Goal: Task Accomplishment & Management: Manage account settings

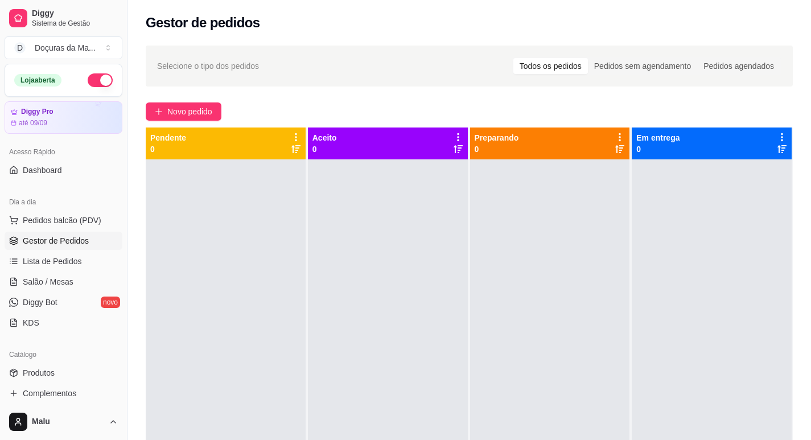
scroll to position [95, 0]
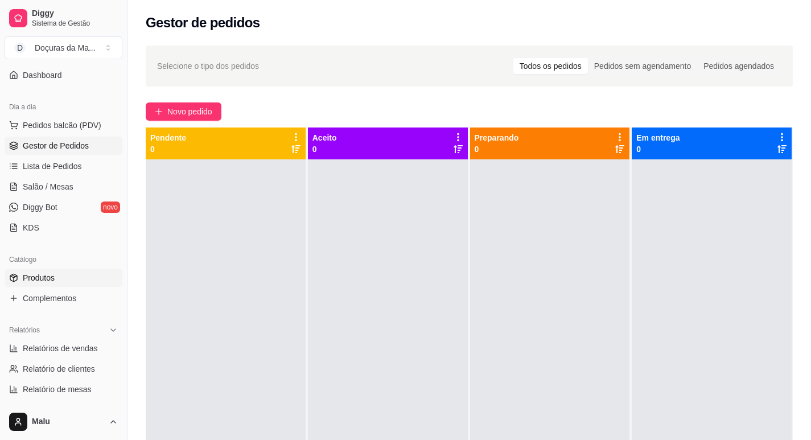
click at [56, 275] on link "Produtos" at bounding box center [64, 278] width 118 height 18
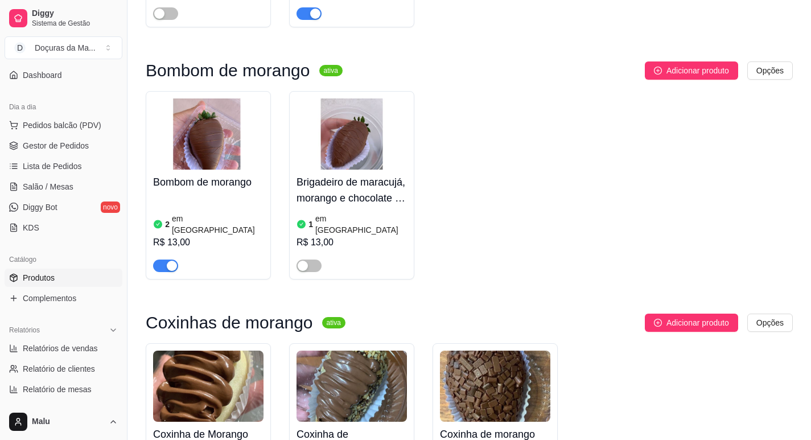
scroll to position [759, 0]
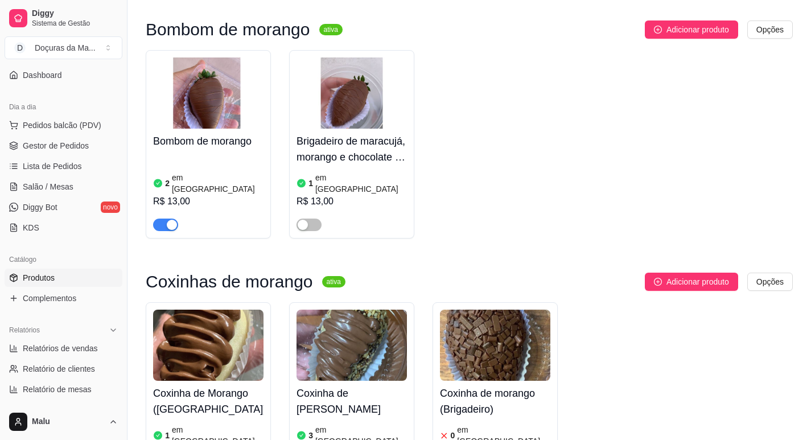
click at [498, 329] on img at bounding box center [495, 345] width 110 height 71
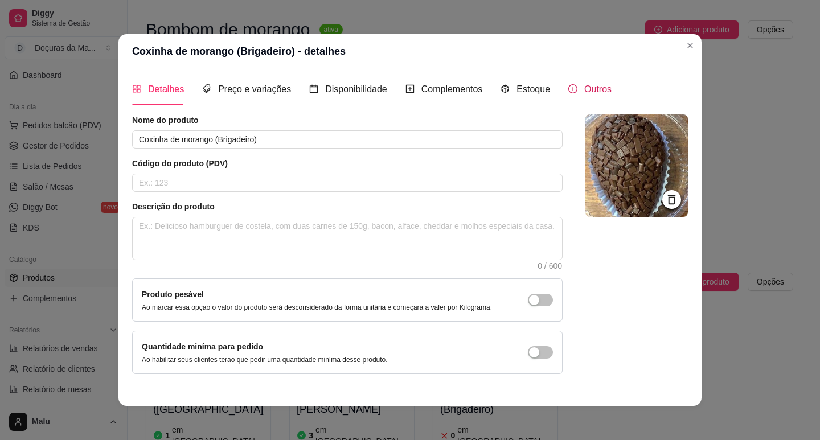
click at [568, 87] on div "Outros" at bounding box center [589, 89] width 43 height 14
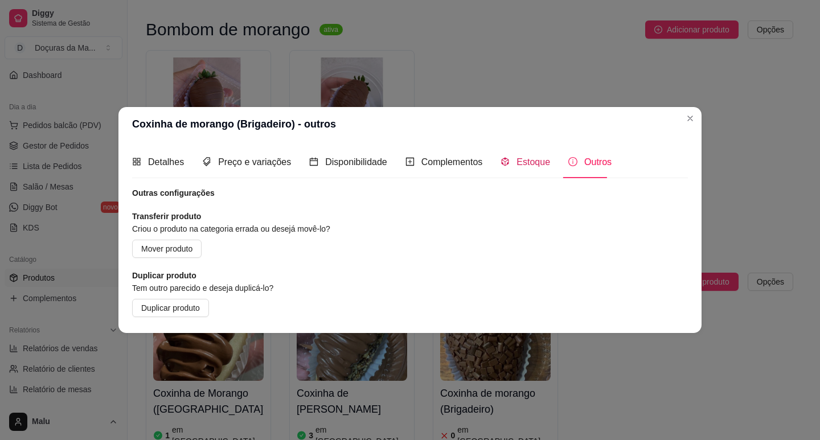
click at [539, 166] on span "Estoque" at bounding box center [533, 162] width 34 height 10
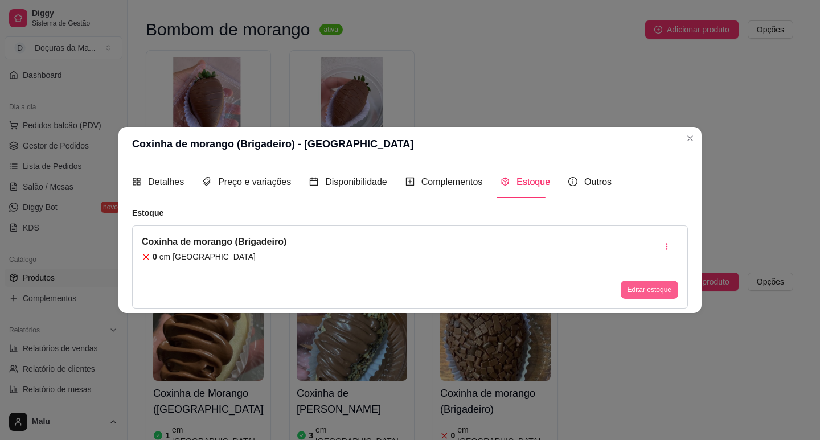
click at [649, 288] on button "Editar estoque" at bounding box center [649, 290] width 57 height 18
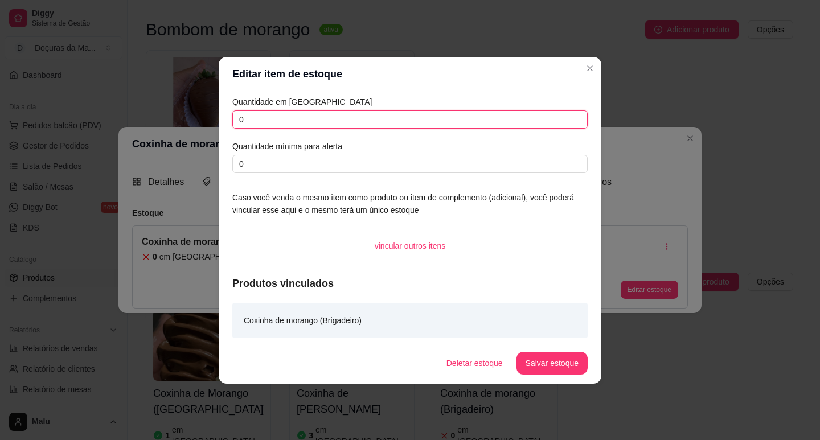
click at [325, 118] on input "0" at bounding box center [409, 119] width 355 height 18
type input "1"
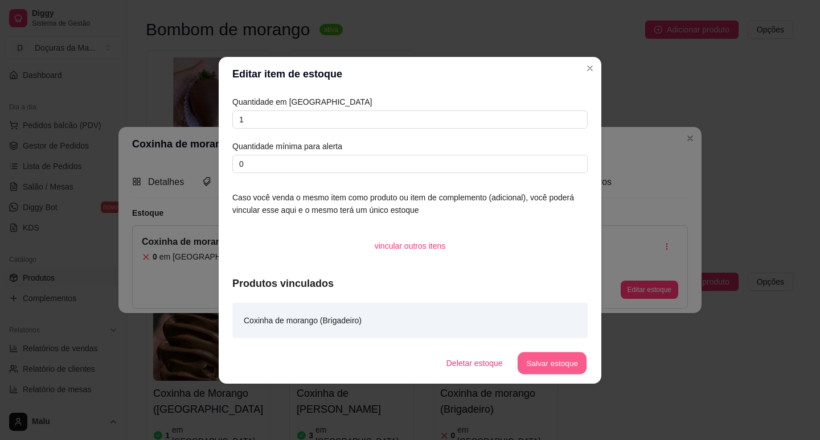
click at [570, 355] on button "Salvar estoque" at bounding box center [551, 363] width 69 height 22
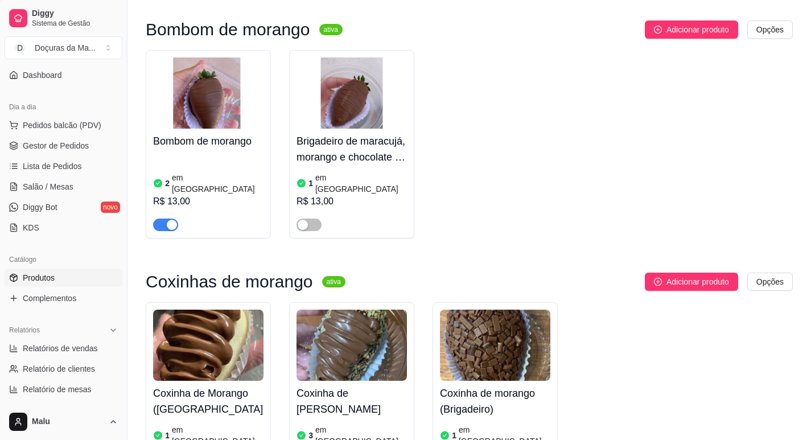
click at [51, 139] on link "Gestor de Pedidos" at bounding box center [64, 146] width 118 height 18
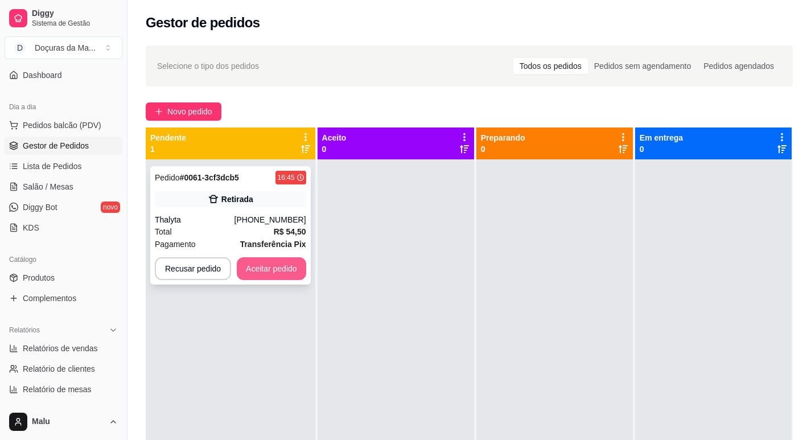
click at [282, 274] on button "Aceitar pedido" at bounding box center [271, 268] width 69 height 23
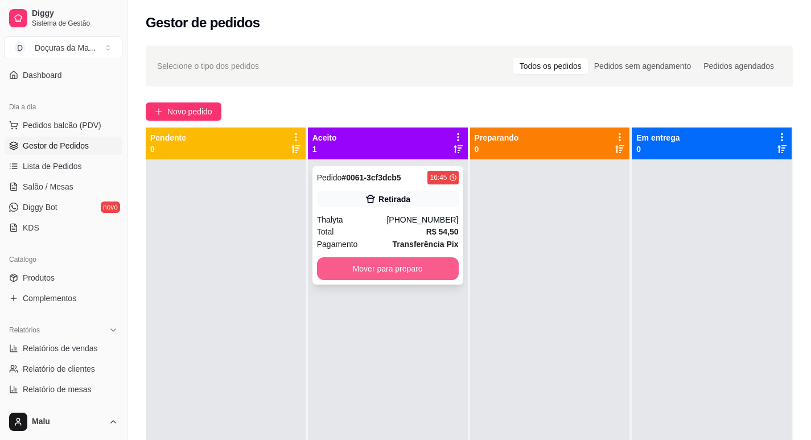
click at [340, 270] on button "Mover para preparo" at bounding box center [388, 268] width 142 height 23
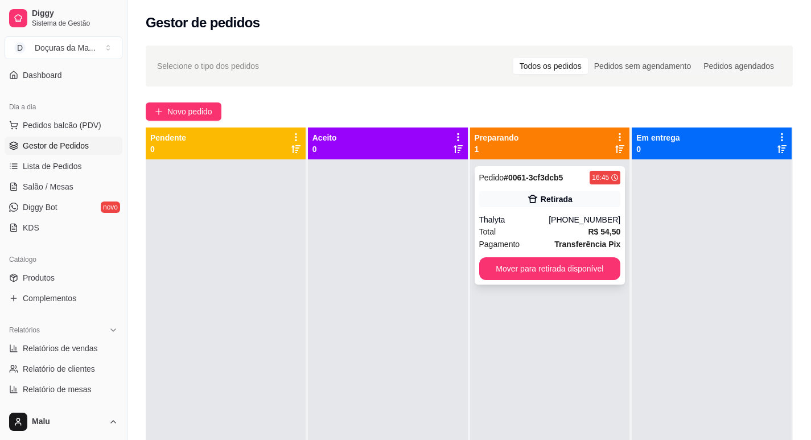
click at [532, 272] on button "Mover para retirada disponível" at bounding box center [550, 268] width 142 height 23
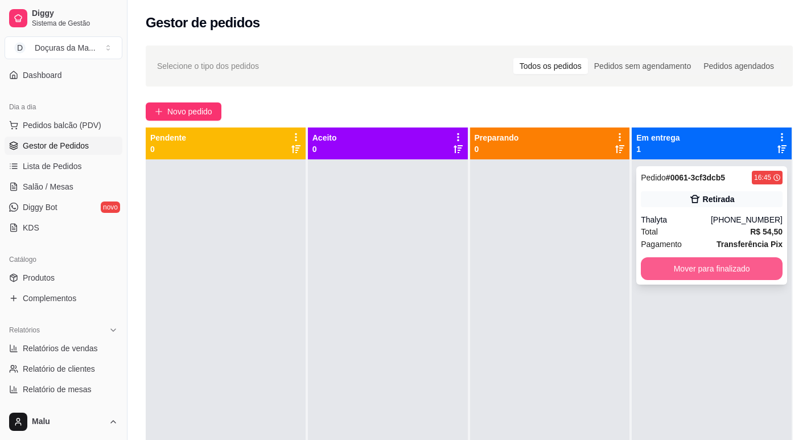
click at [744, 269] on button "Mover para finalizado" at bounding box center [712, 268] width 142 height 23
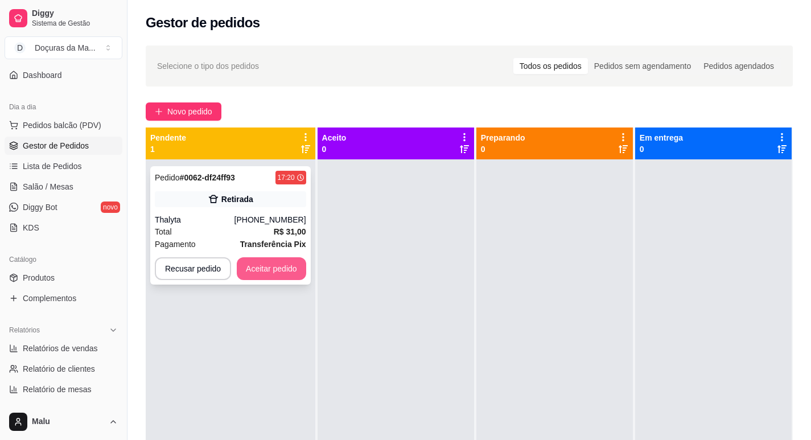
click at [270, 266] on button "Aceitar pedido" at bounding box center [271, 268] width 69 height 23
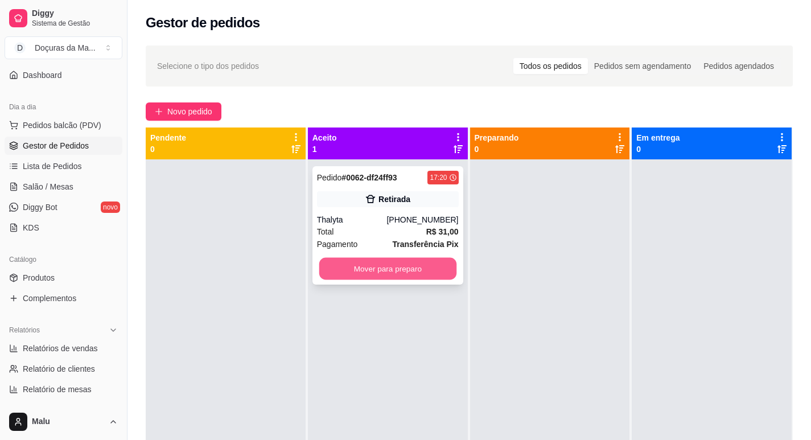
click at [326, 265] on button "Mover para preparo" at bounding box center [387, 269] width 137 height 22
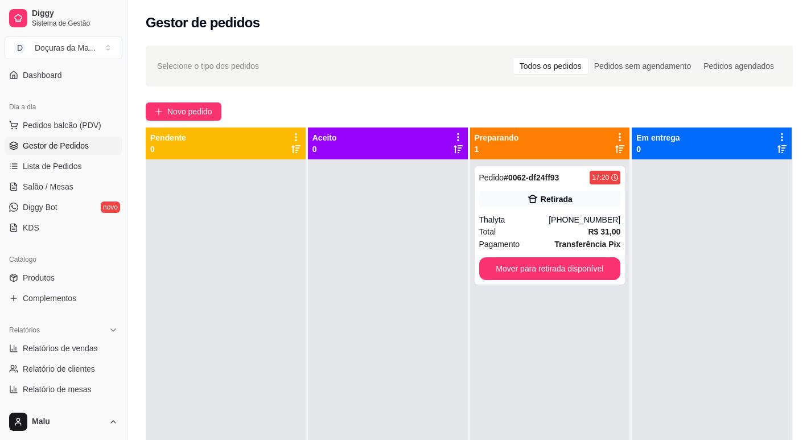
click at [749, 241] on div at bounding box center [712, 379] width 160 height 440
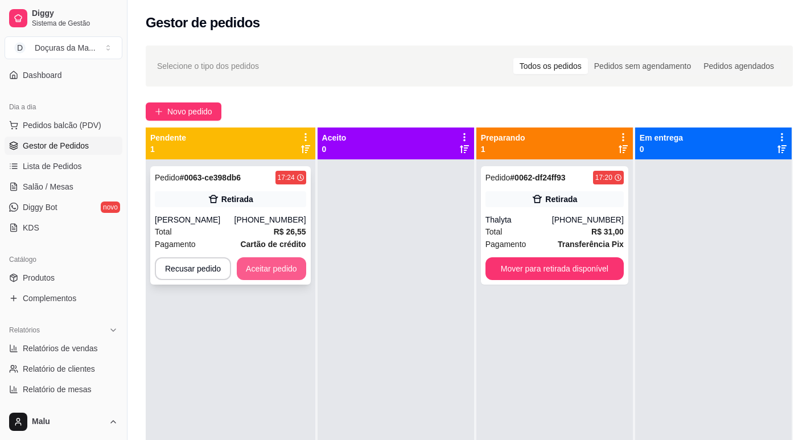
click at [252, 268] on button "Aceitar pedido" at bounding box center [271, 268] width 69 height 23
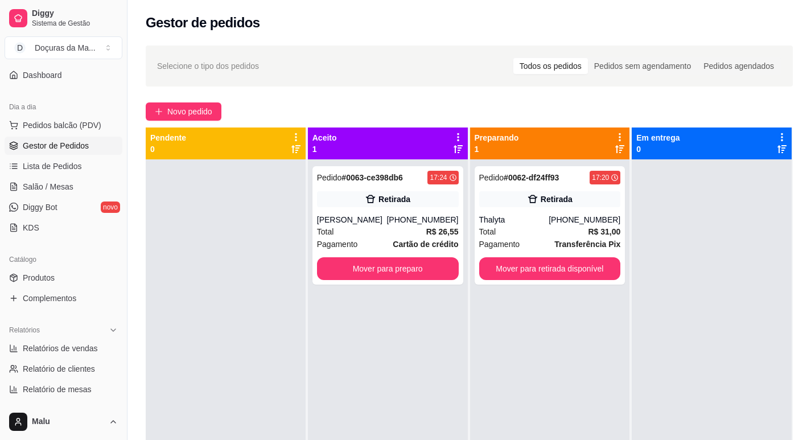
click at [296, 266] on div at bounding box center [226, 379] width 160 height 440
click at [340, 268] on button "Mover para preparo" at bounding box center [387, 269] width 137 height 22
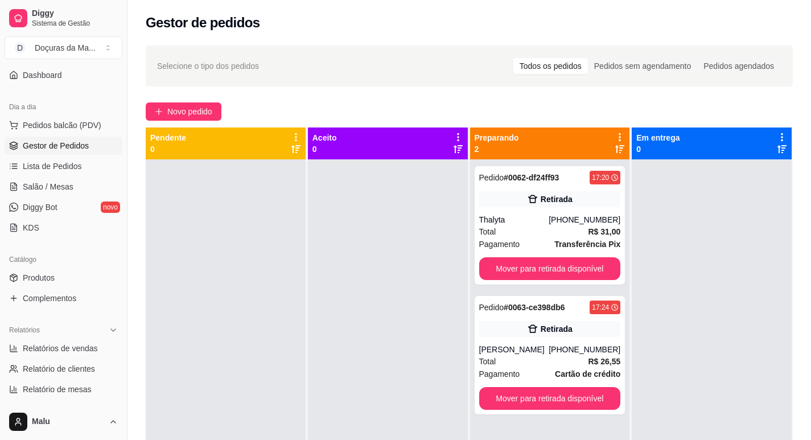
click at [332, 270] on div at bounding box center [388, 379] width 160 height 440
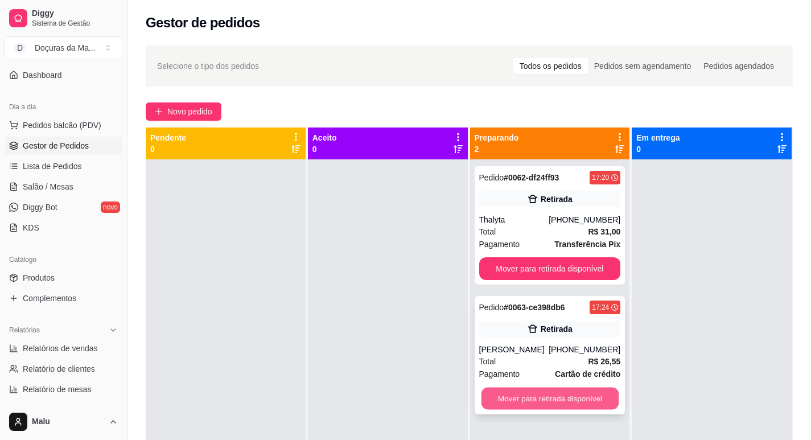
click at [539, 407] on button "Mover para retirada disponível" at bounding box center [549, 399] width 137 height 22
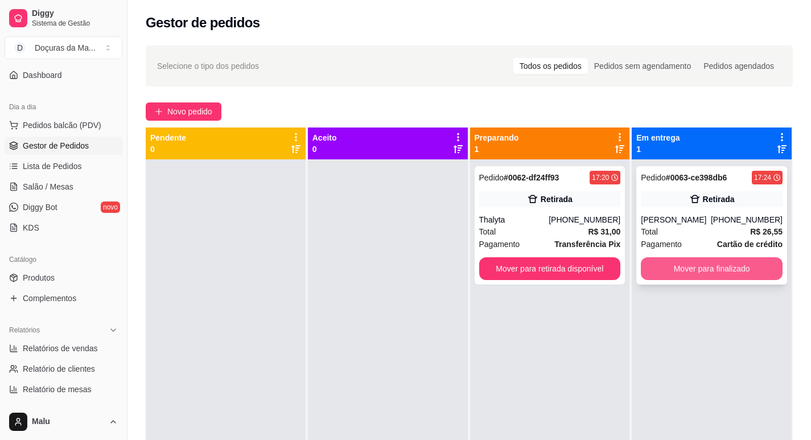
click at [729, 276] on button "Mover para finalizado" at bounding box center [712, 268] width 142 height 23
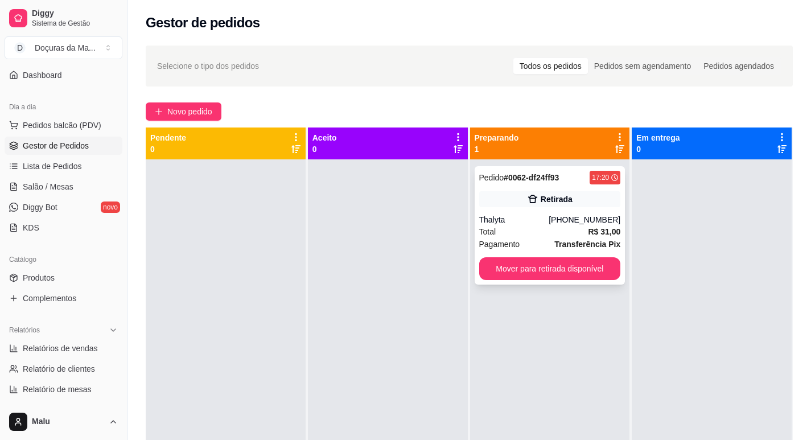
click at [491, 263] on button "Mover para retirada disponível" at bounding box center [550, 268] width 142 height 23
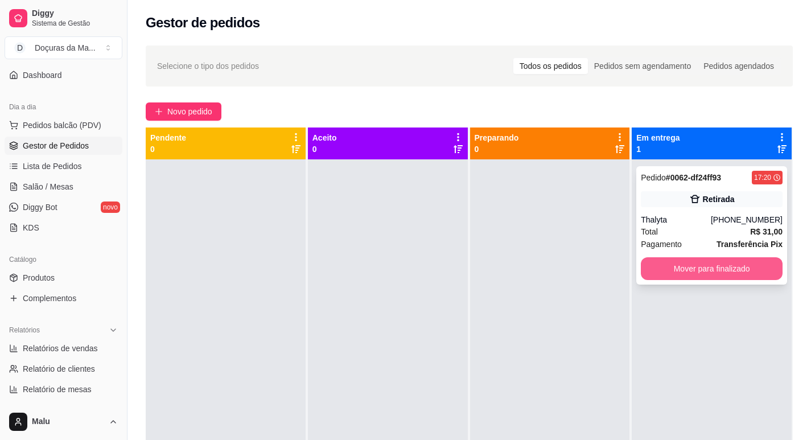
click at [676, 274] on button "Mover para finalizado" at bounding box center [712, 268] width 142 height 23
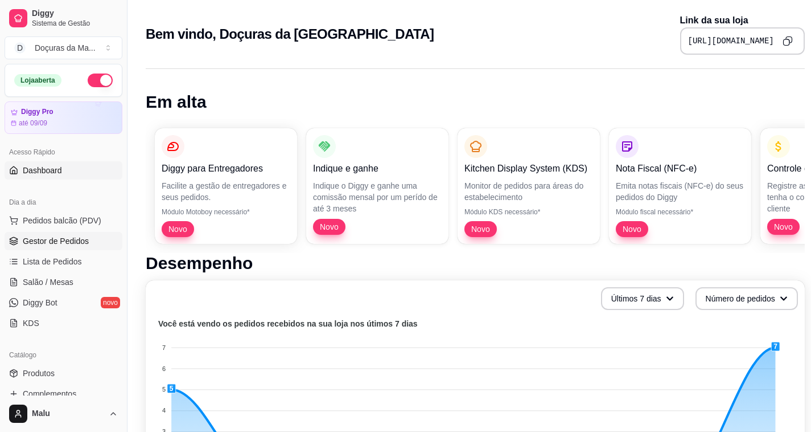
click at [46, 237] on span "Gestor de Pedidos" at bounding box center [56, 240] width 66 height 11
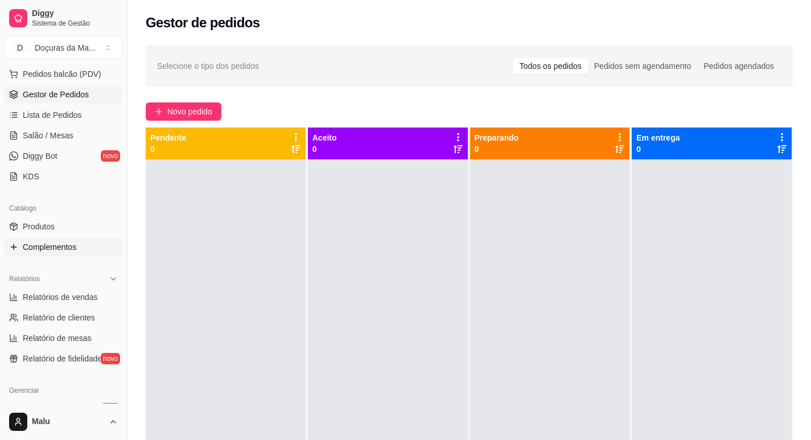
scroll to position [190, 0]
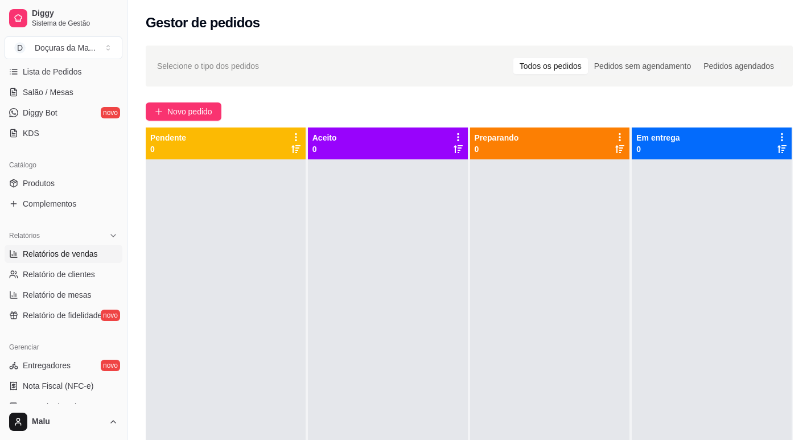
click at [48, 256] on span "Relatórios de vendas" at bounding box center [60, 253] width 75 height 11
select select "ALL"
select select "0"
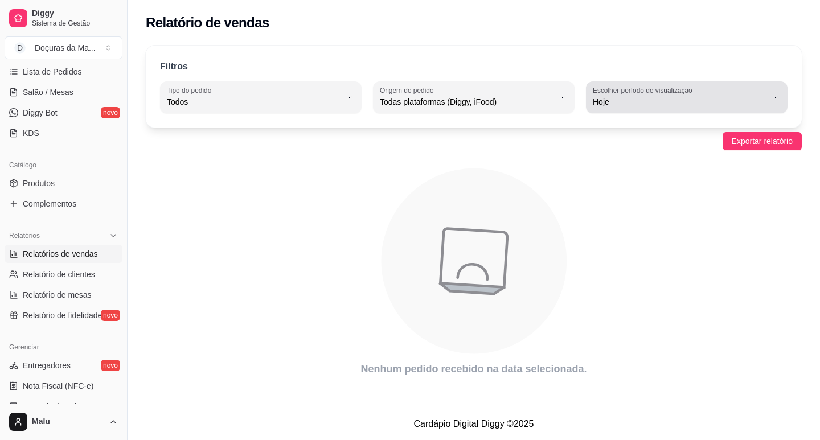
click at [681, 83] on button "Escolher período de visualização Hoje" at bounding box center [687, 97] width 202 height 32
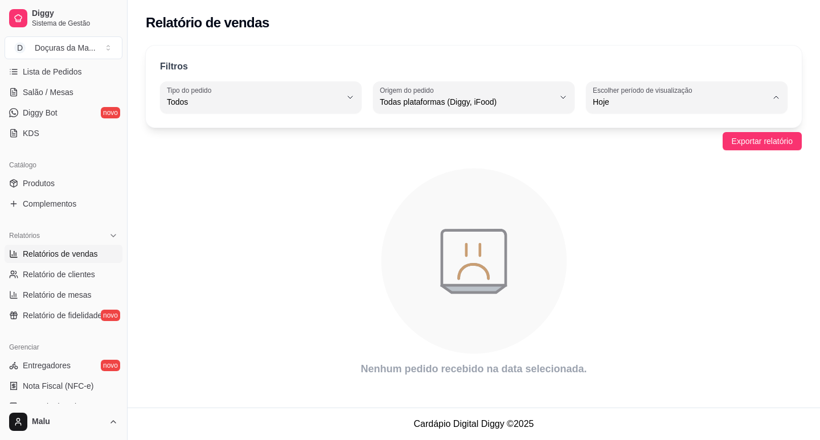
click at [609, 147] on span "Ontem" at bounding box center [680, 147] width 165 height 11
type input "1"
select select "1"
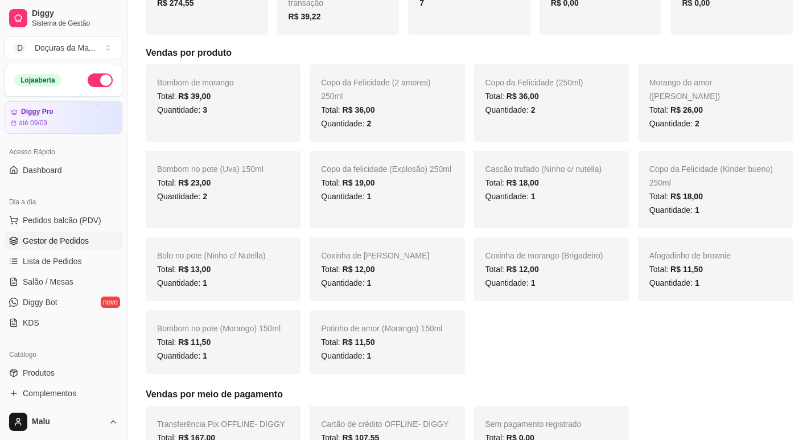
click at [46, 244] on span "Gestor de Pedidos" at bounding box center [56, 240] width 66 height 11
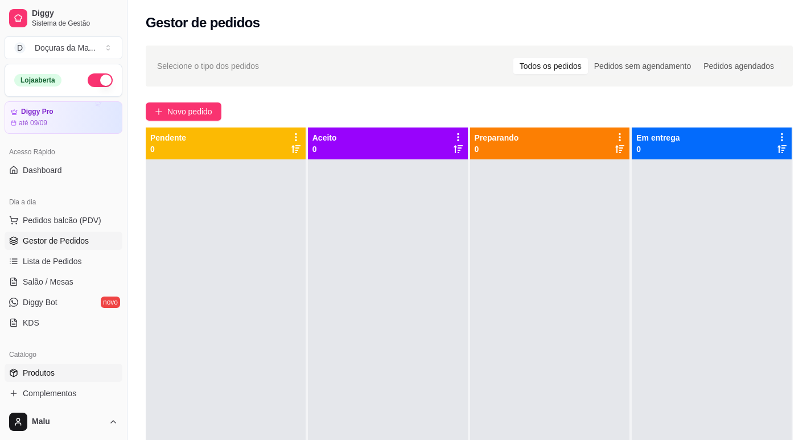
click at [52, 377] on span "Produtos" at bounding box center [39, 372] width 32 height 11
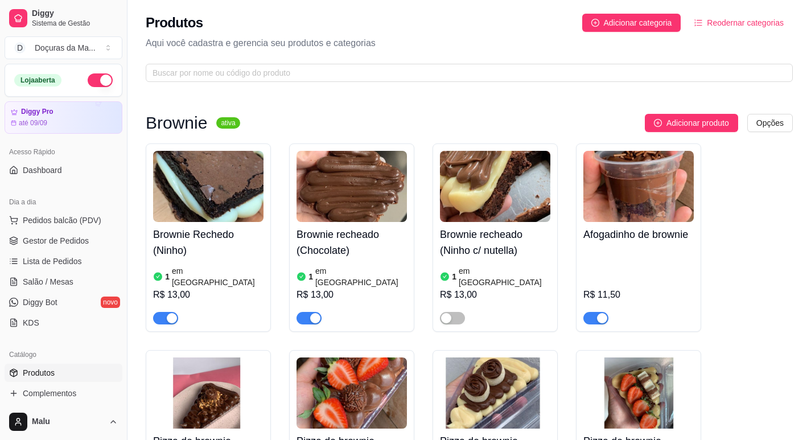
click at [159, 312] on span "button" at bounding box center [165, 318] width 25 height 13
click at [317, 313] on div "button" at bounding box center [315, 318] width 10 height 10
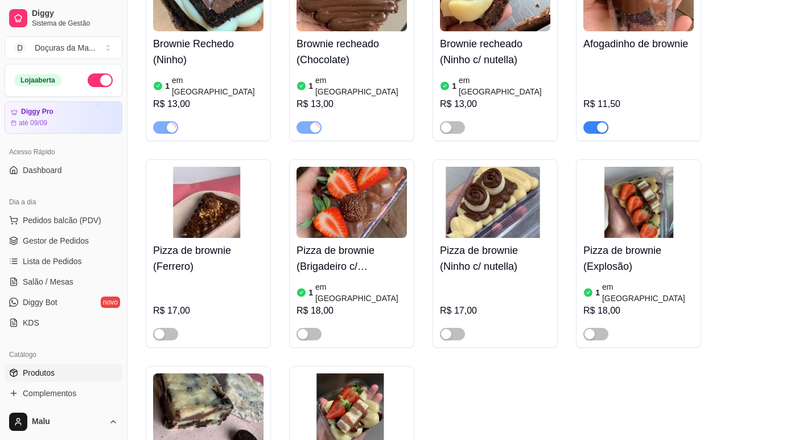
scroll to position [285, 0]
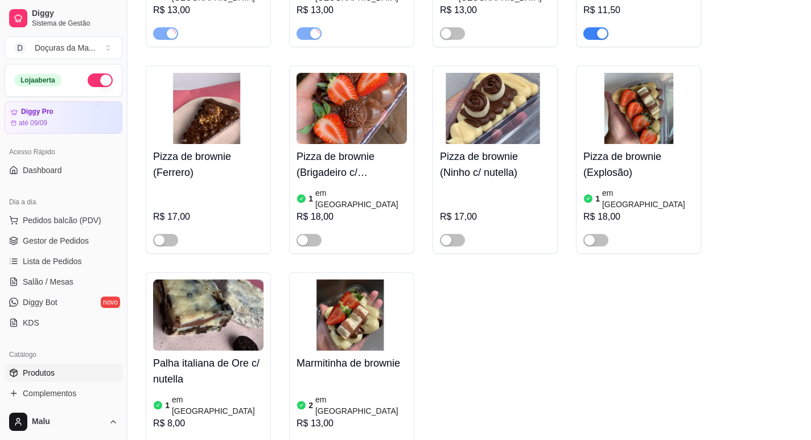
click at [364, 310] on img at bounding box center [352, 315] width 110 height 71
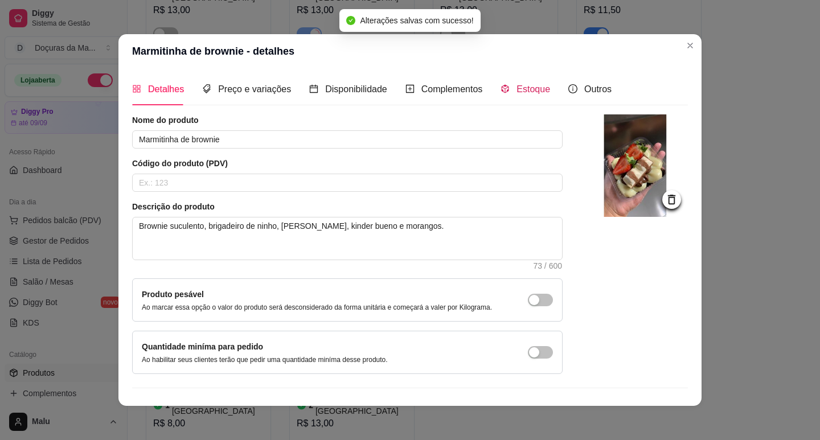
click at [529, 88] on span "Estoque" at bounding box center [533, 89] width 34 height 10
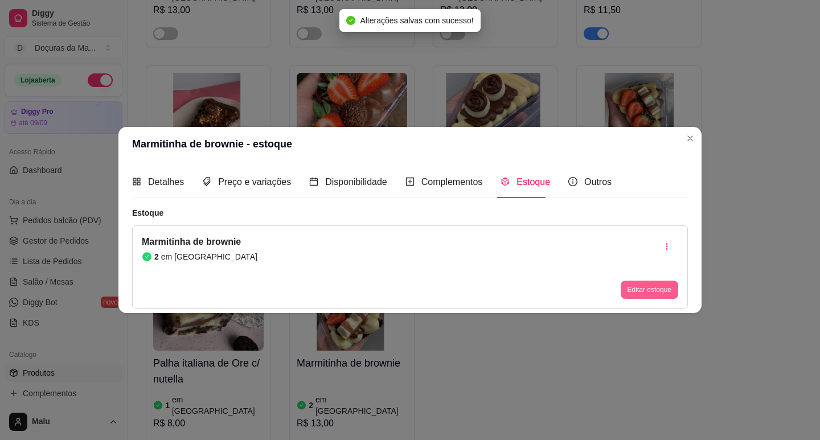
click at [638, 291] on button "Editar estoque" at bounding box center [649, 290] width 57 height 18
click at [284, 121] on input "2" at bounding box center [409, 119] width 355 height 18
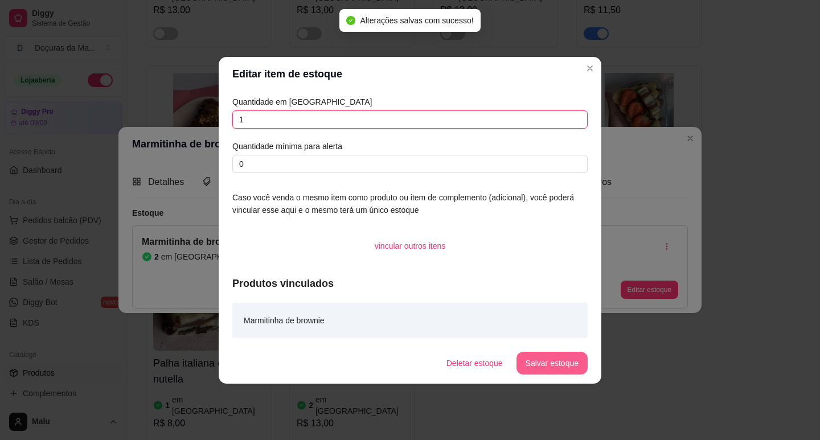
type input "1"
click at [559, 356] on button "Salvar estoque" at bounding box center [551, 363] width 71 height 23
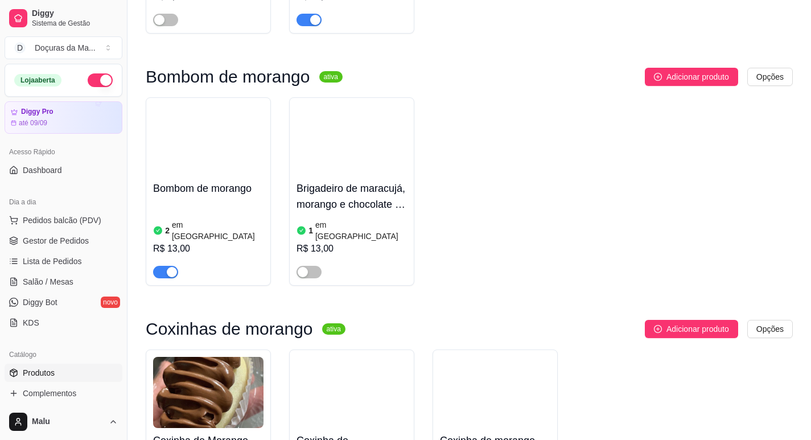
scroll to position [759, 0]
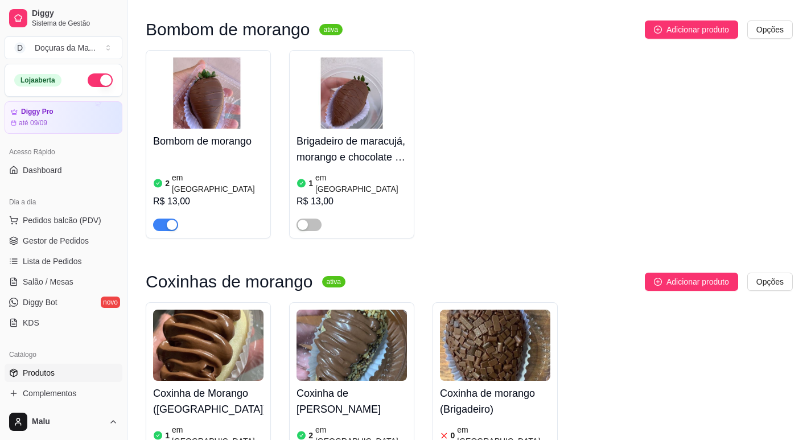
click at [217, 133] on h4 "Bombom de morango" at bounding box center [208, 141] width 110 height 16
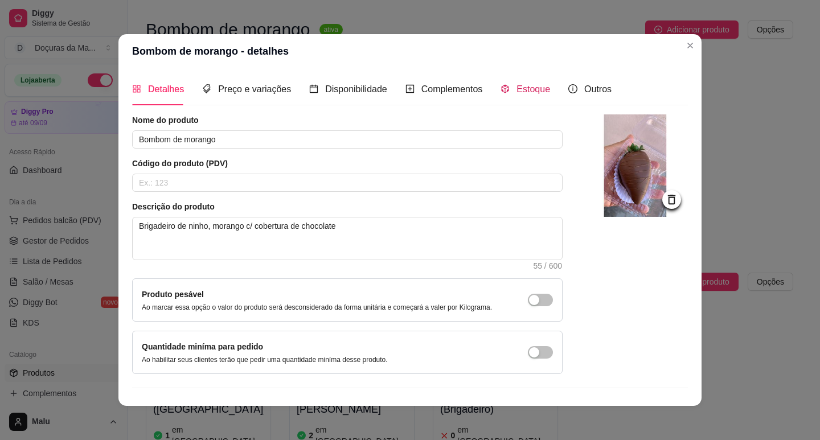
click at [516, 91] on span "Estoque" at bounding box center [533, 89] width 34 height 10
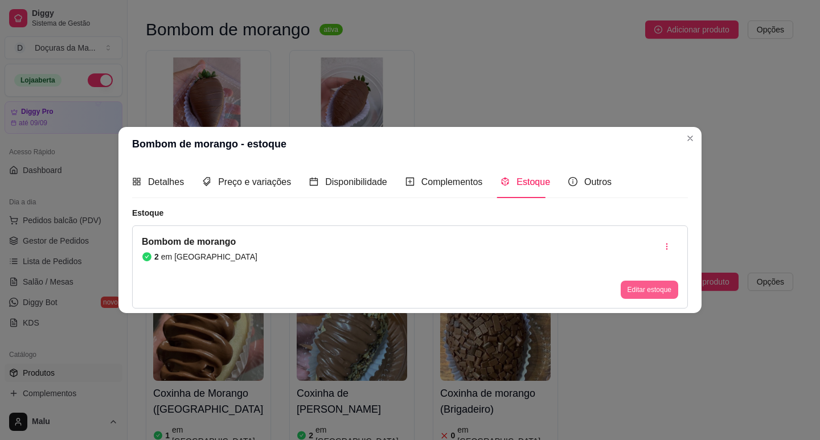
click at [632, 293] on button "Editar estoque" at bounding box center [649, 290] width 57 height 18
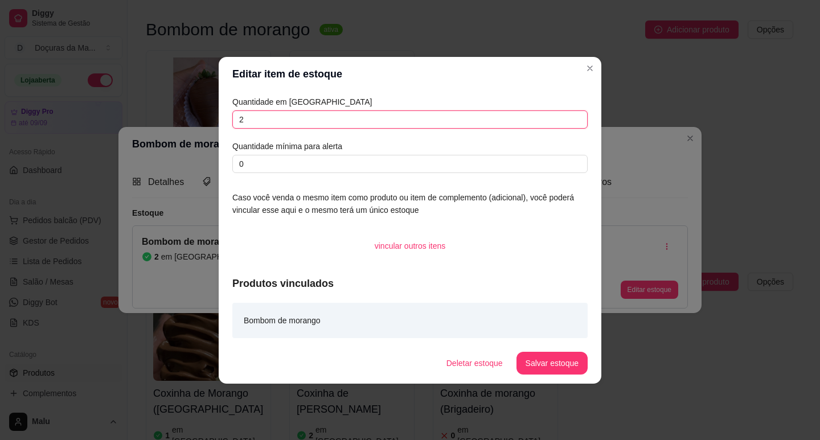
click at [297, 119] on input "2" at bounding box center [409, 119] width 355 height 18
type input "1"
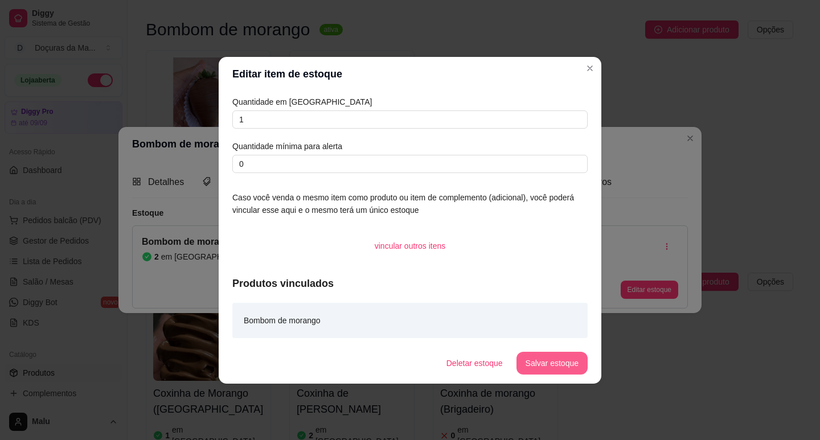
click at [541, 355] on button "Salvar estoque" at bounding box center [551, 363] width 71 height 23
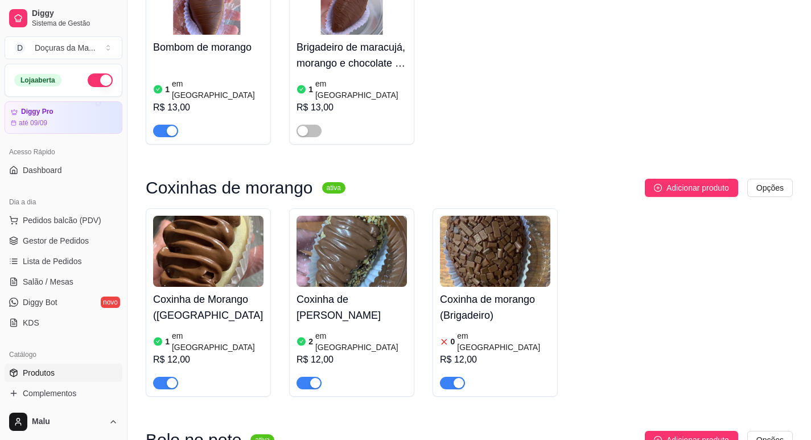
scroll to position [854, 0]
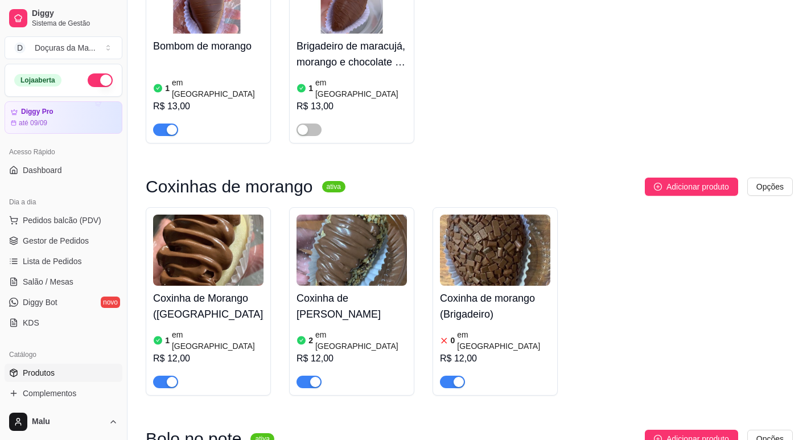
click at [192, 290] on h4 "Coxinha de Morango ([GEOGRAPHIC_DATA])" at bounding box center [208, 306] width 110 height 32
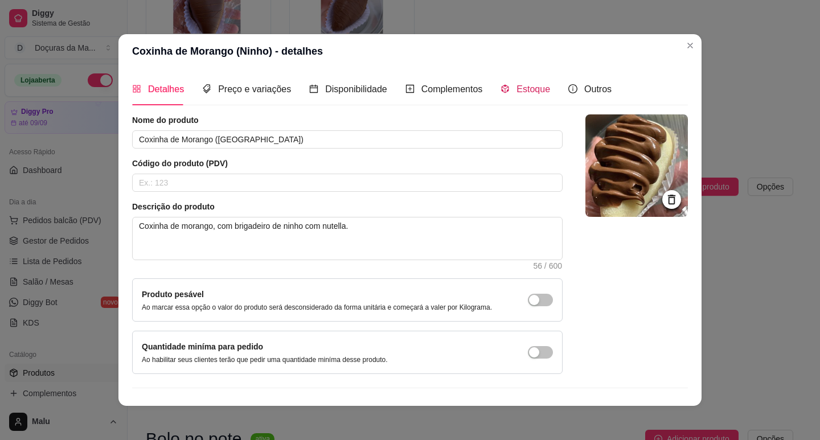
click at [525, 96] on div "Estoque" at bounding box center [525, 89] width 50 height 14
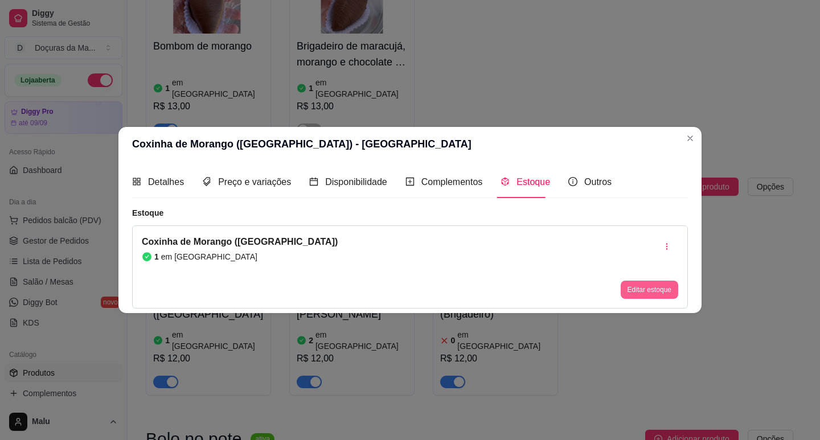
click at [635, 285] on button "Editar estoque" at bounding box center [649, 290] width 57 height 18
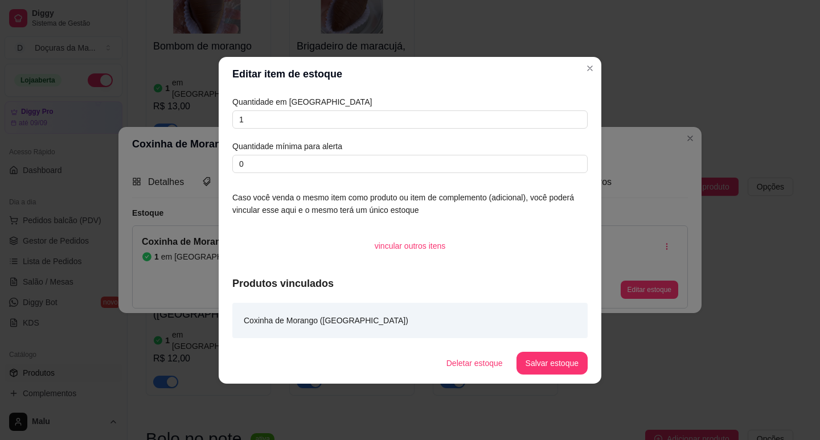
click at [298, 102] on article "Quantidade em [GEOGRAPHIC_DATA]" at bounding box center [409, 102] width 355 height 13
click at [297, 122] on input "1" at bounding box center [409, 119] width 355 height 18
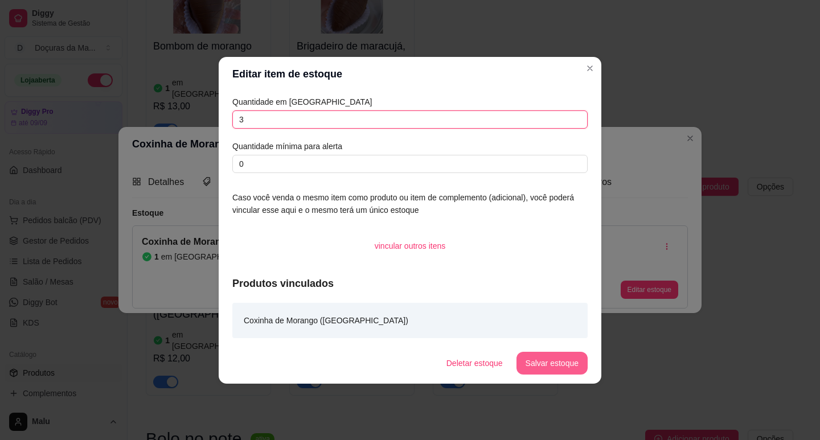
type input "3"
click at [558, 360] on button "Salvar estoque" at bounding box center [551, 363] width 71 height 23
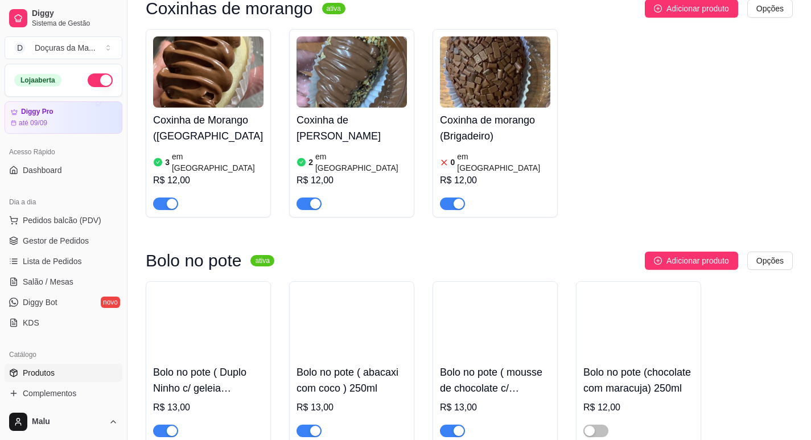
scroll to position [1044, 0]
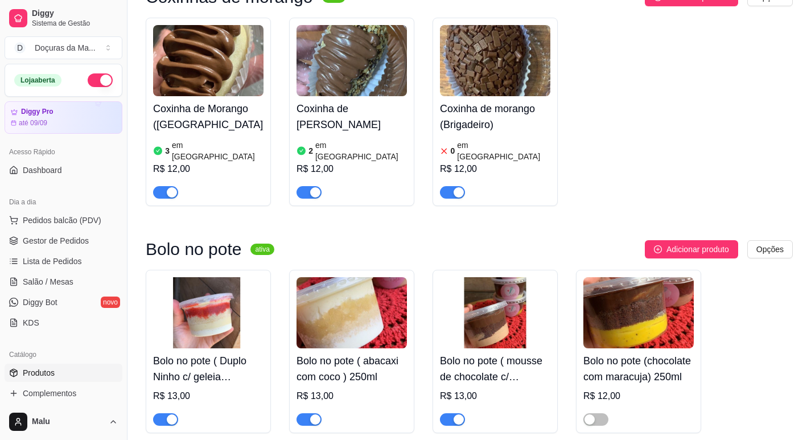
click at [453, 186] on button "button" at bounding box center [452, 192] width 25 height 13
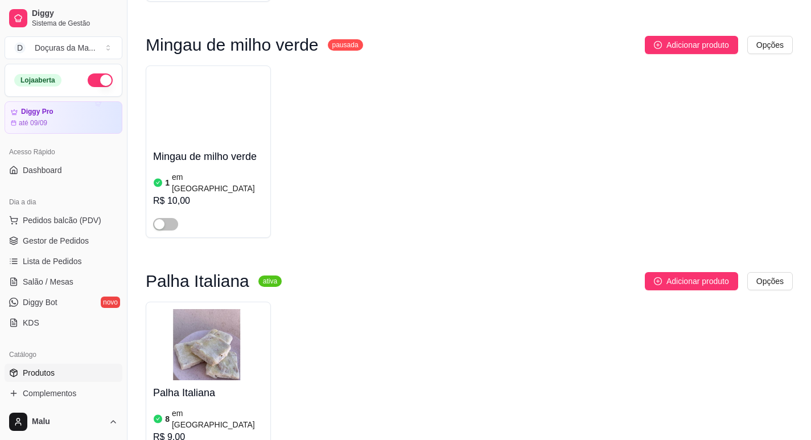
scroll to position [7694, 0]
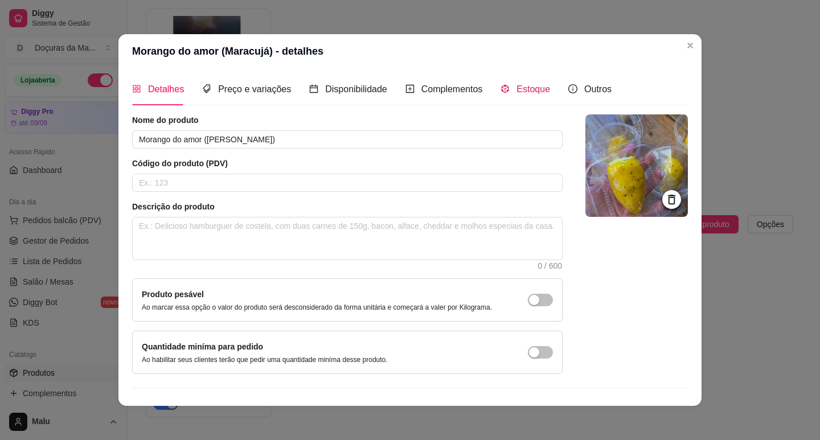
click at [516, 94] on span "Estoque" at bounding box center [533, 89] width 34 height 10
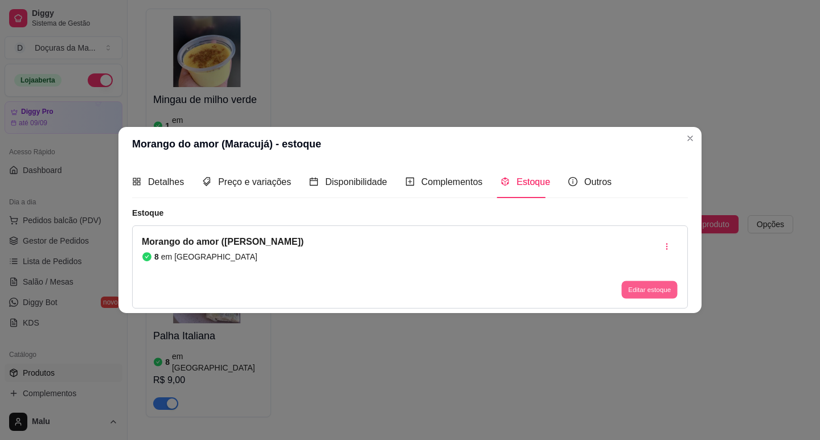
click at [638, 286] on button "Editar estoque" at bounding box center [649, 290] width 56 height 18
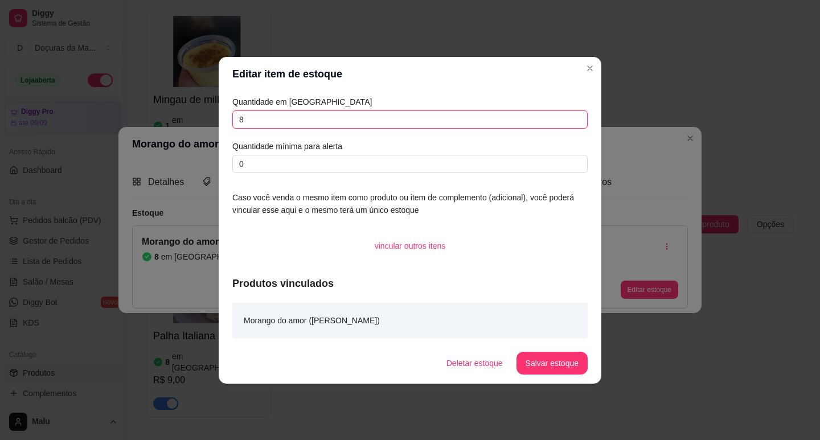
click at [309, 110] on input "8" at bounding box center [409, 119] width 355 height 18
type input "7"
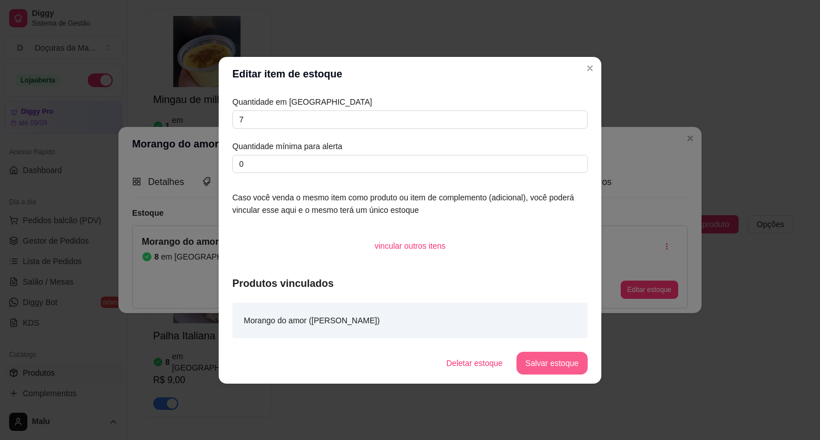
click at [547, 365] on button "Salvar estoque" at bounding box center [551, 363] width 71 height 23
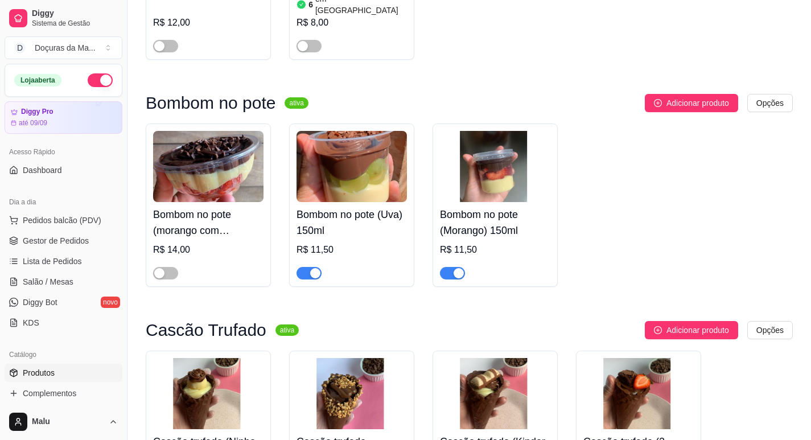
scroll to position [2002, 0]
